Goal: Navigation & Orientation: Find specific page/section

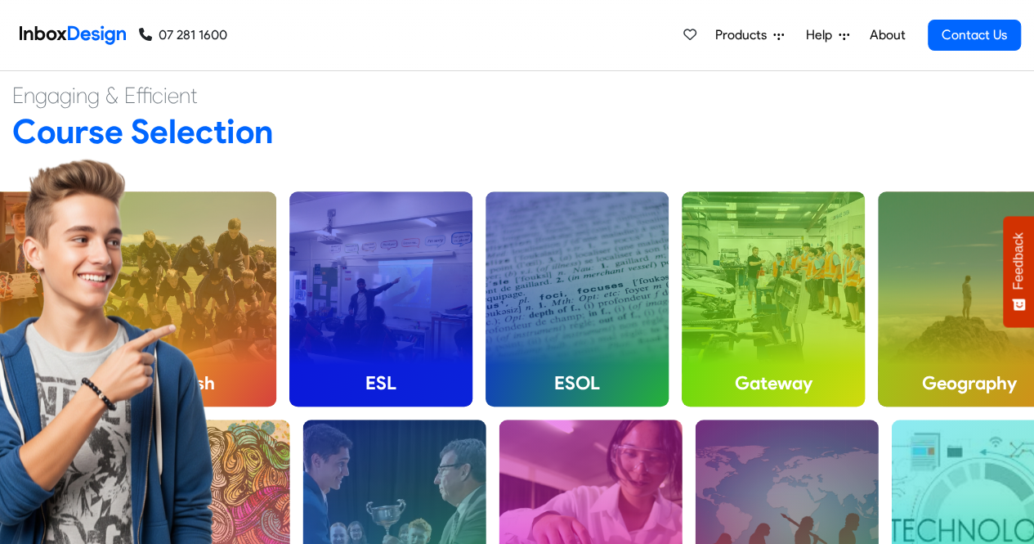
scroll to position [490, 0]
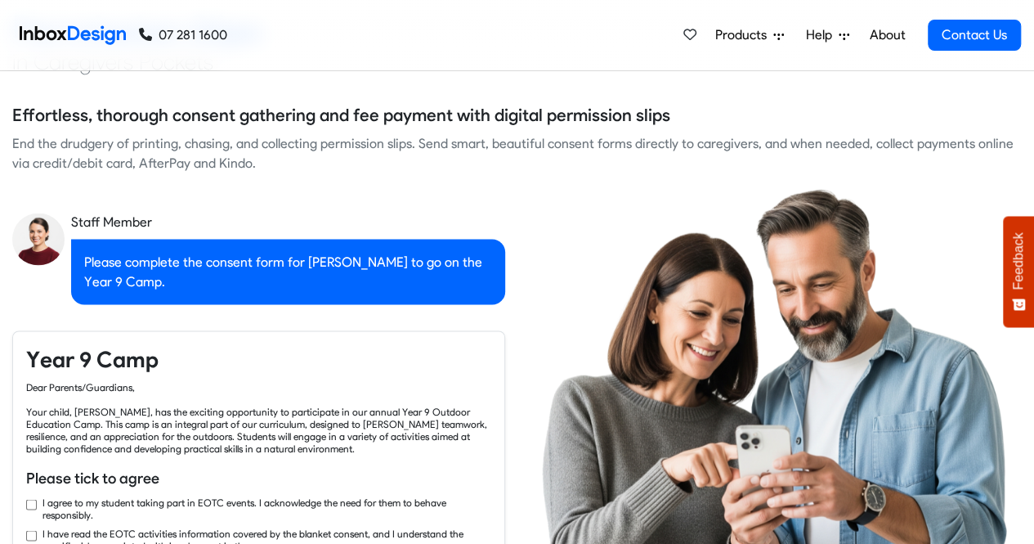
checkbox input "true"
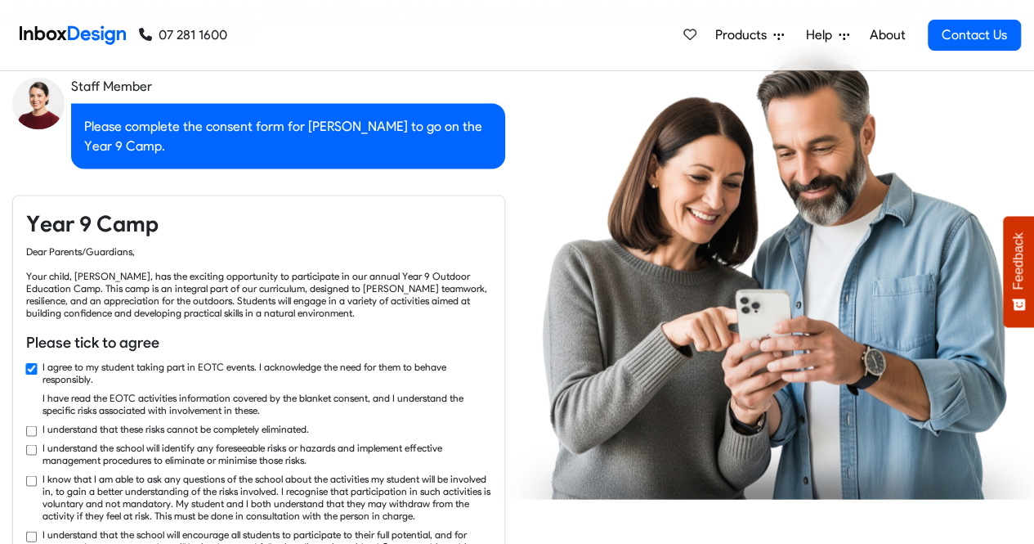
checkbox input "true"
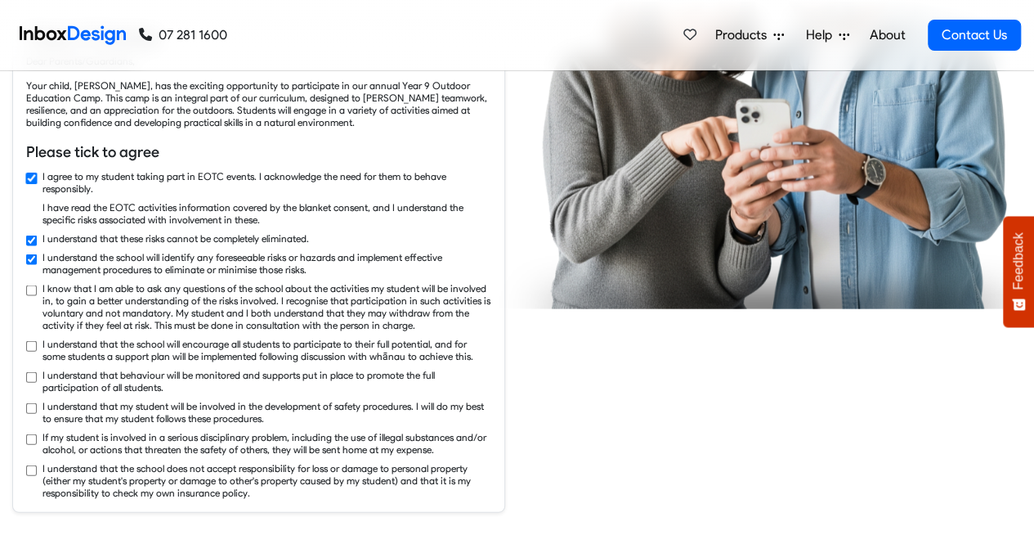
checkbox input "true"
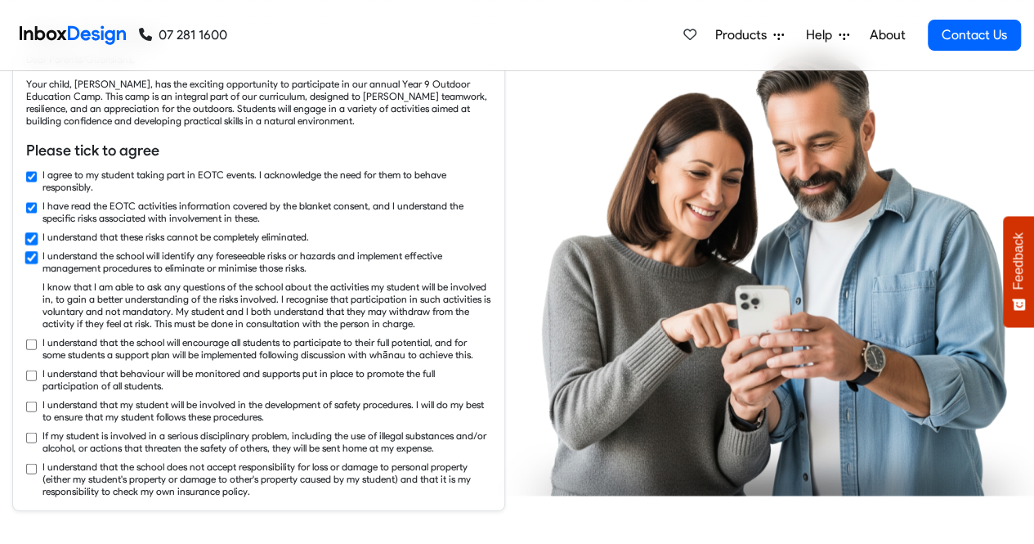
checkbox input "true"
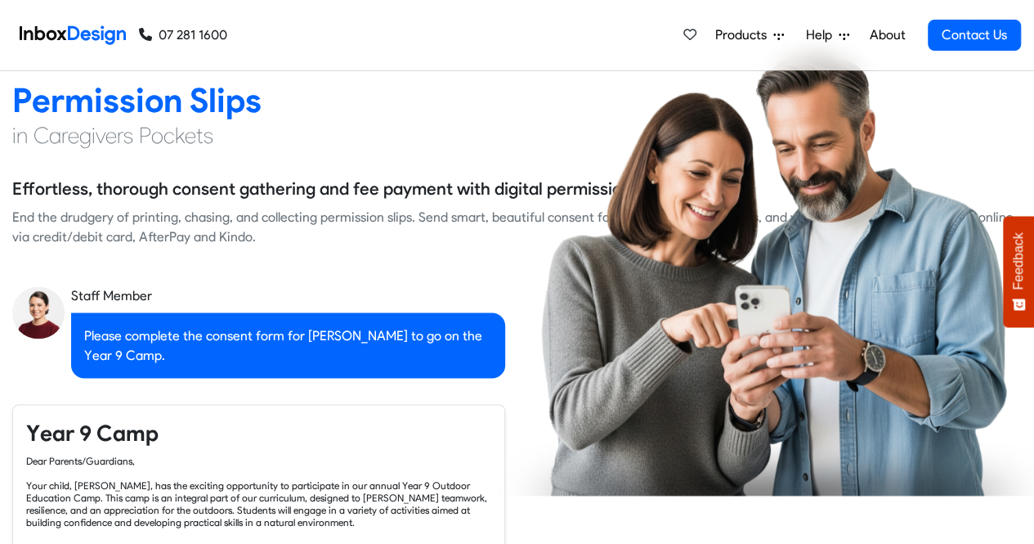
checkbox input "false"
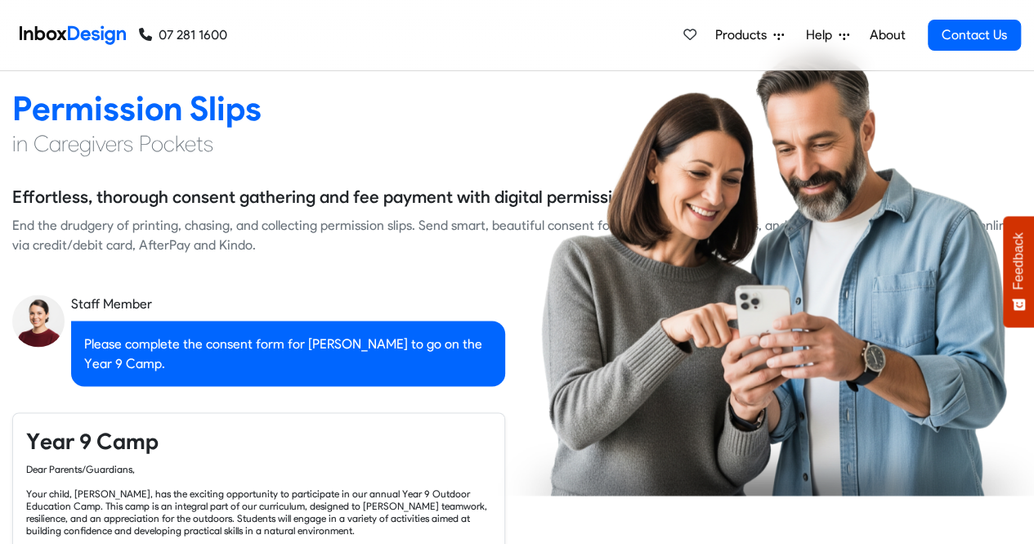
checkbox input "false"
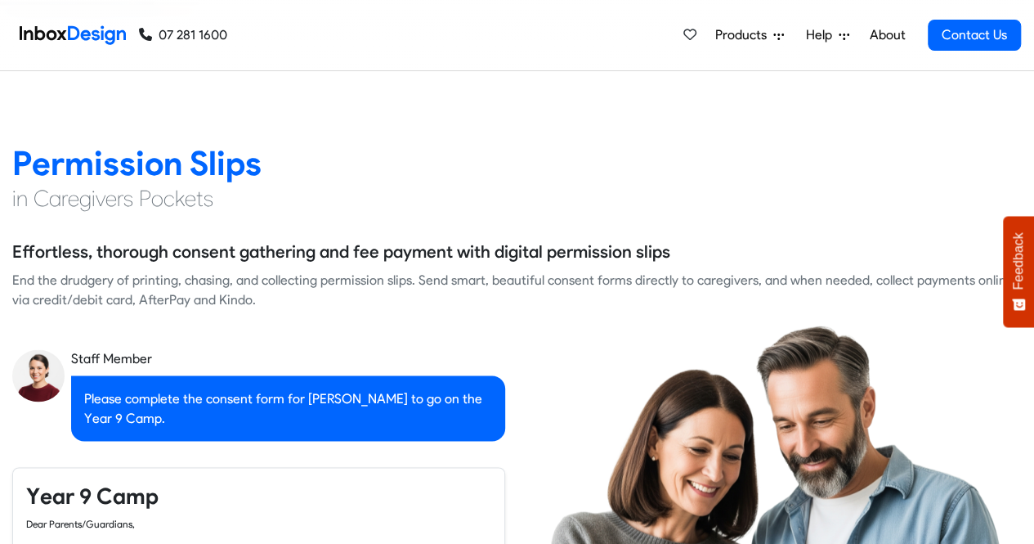
checkbox input "false"
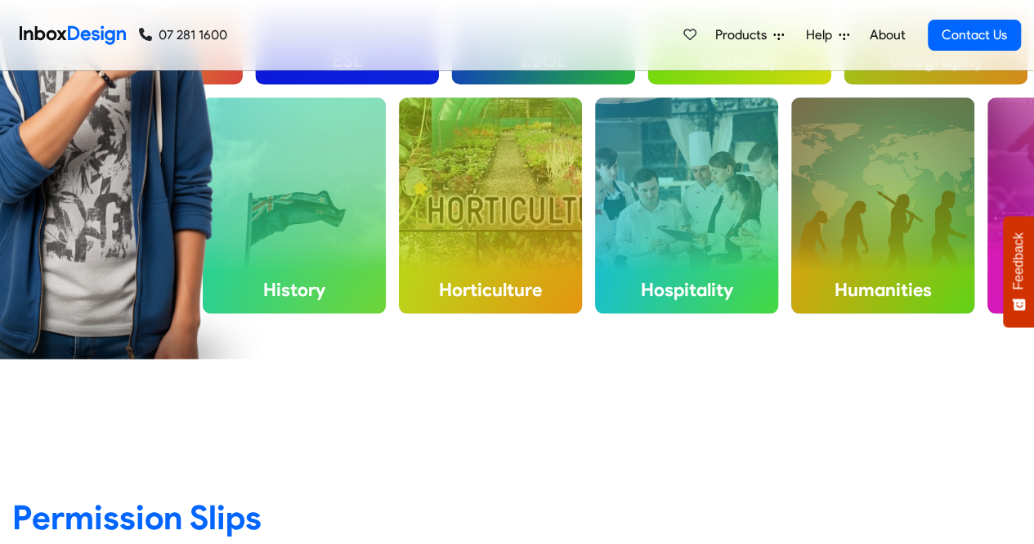
checkbox input "false"
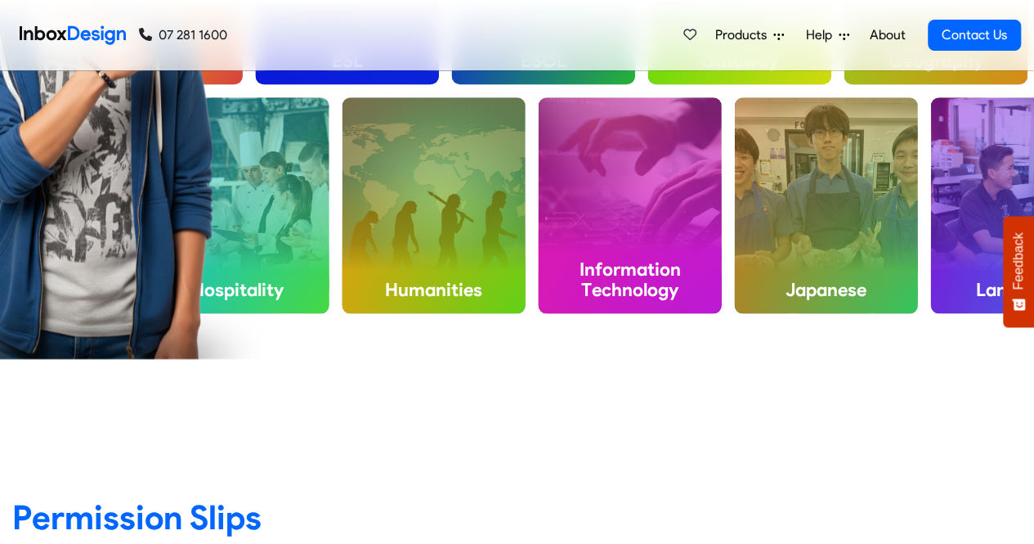
checkbox input "false"
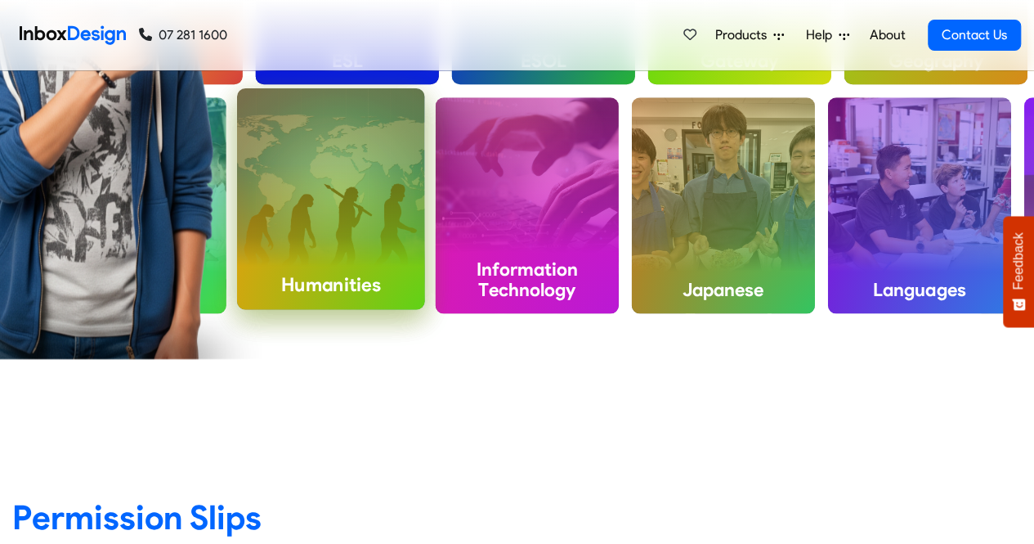
click at [362, 235] on div "Humanities" at bounding box center [331, 198] width 188 height 221
click at [388, 192] on div "Humanities" at bounding box center [330, 198] width 188 height 221
click at [347, 235] on div "Humanities" at bounding box center [330, 198] width 188 height 221
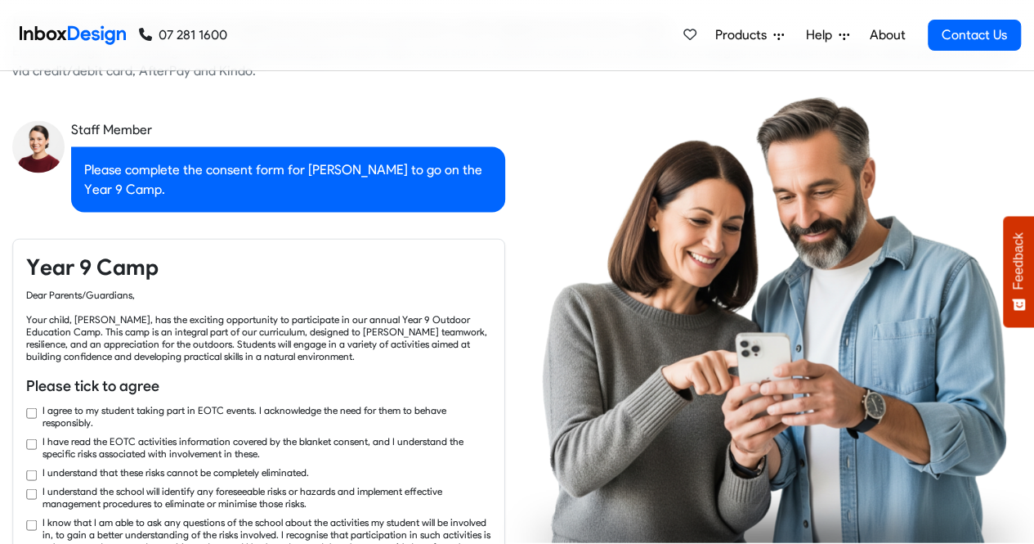
checkbox input "true"
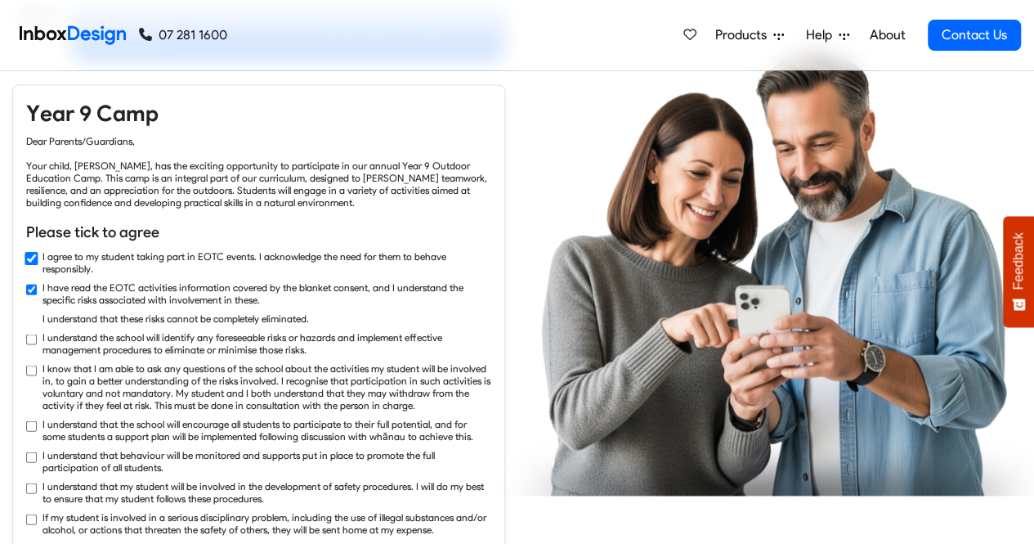
checkbox input "true"
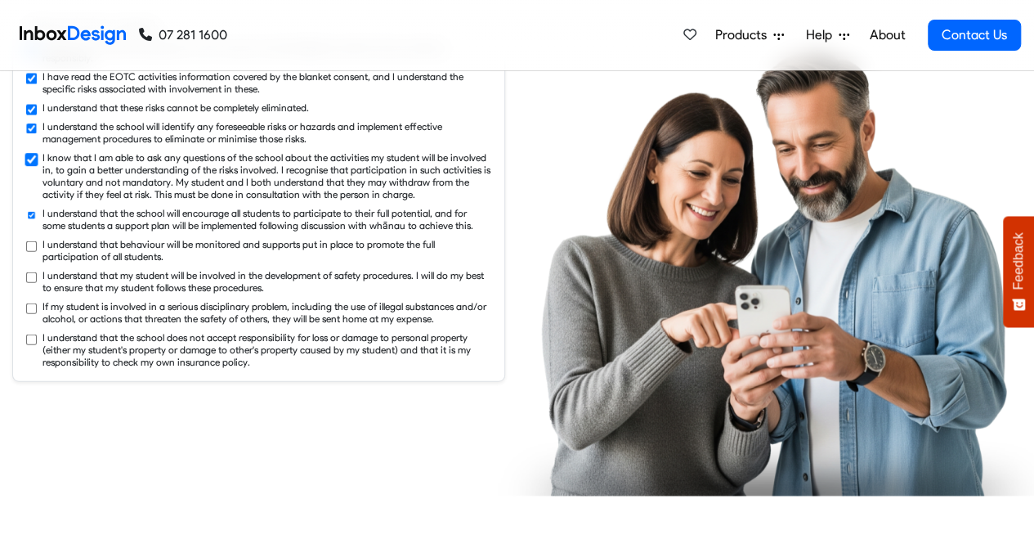
checkbox input "true"
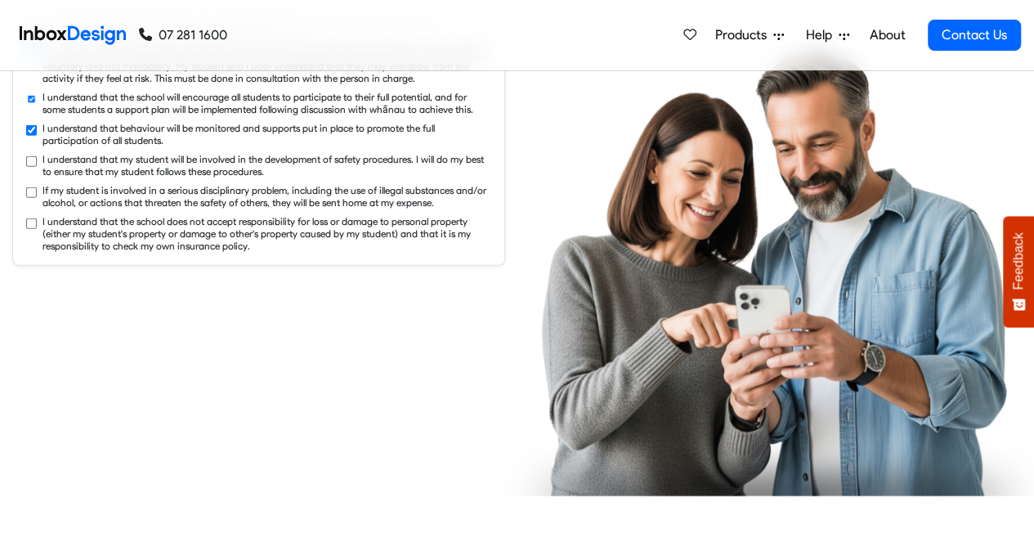
checkbox input "true"
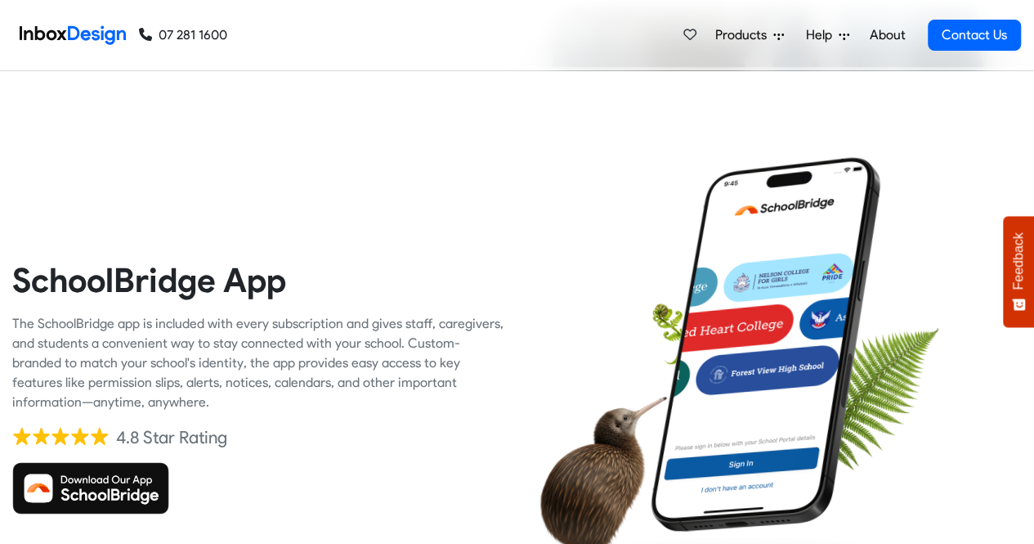
checkbox input "true"
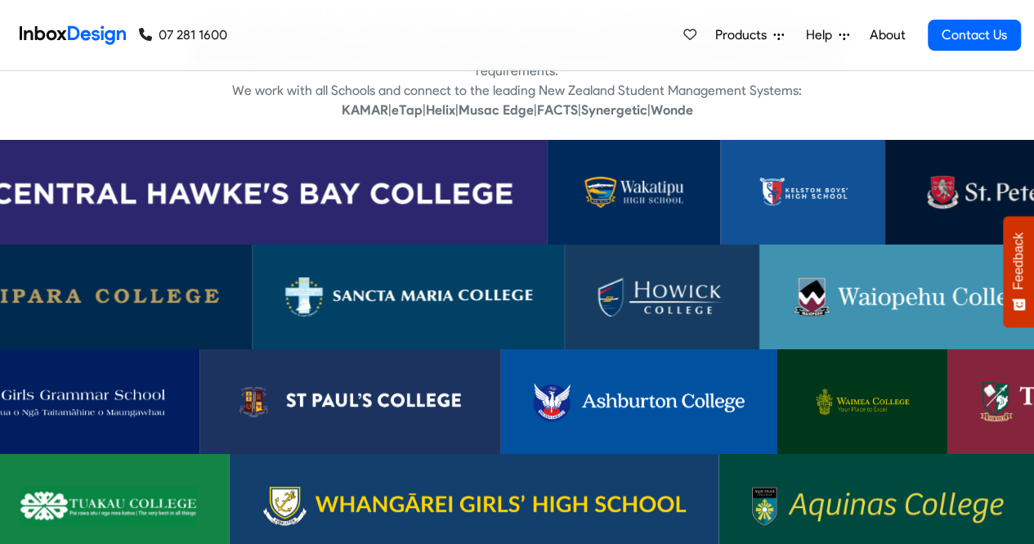
scroll to position [3188, 0]
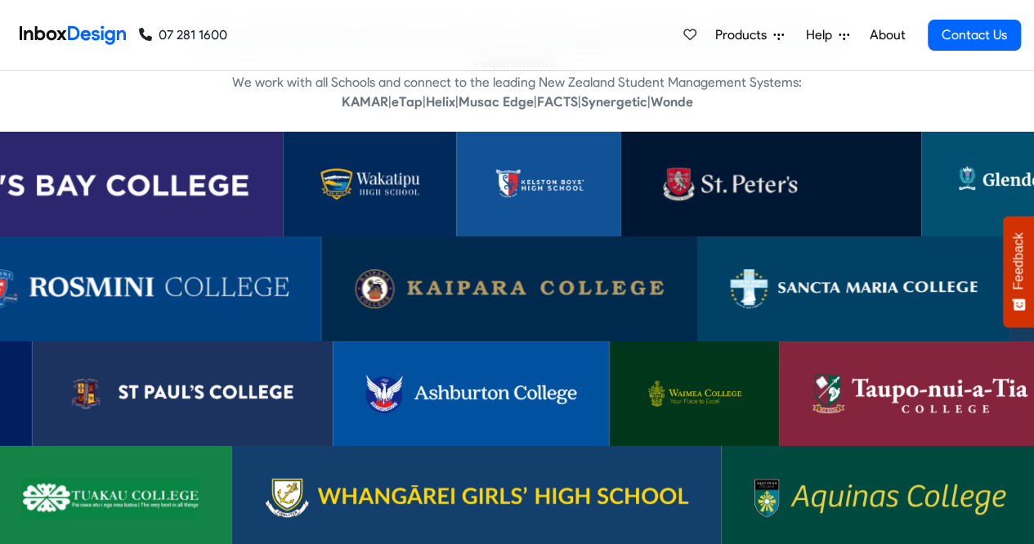
click at [716, 169] on img at bounding box center [771, 183] width 235 height 39
